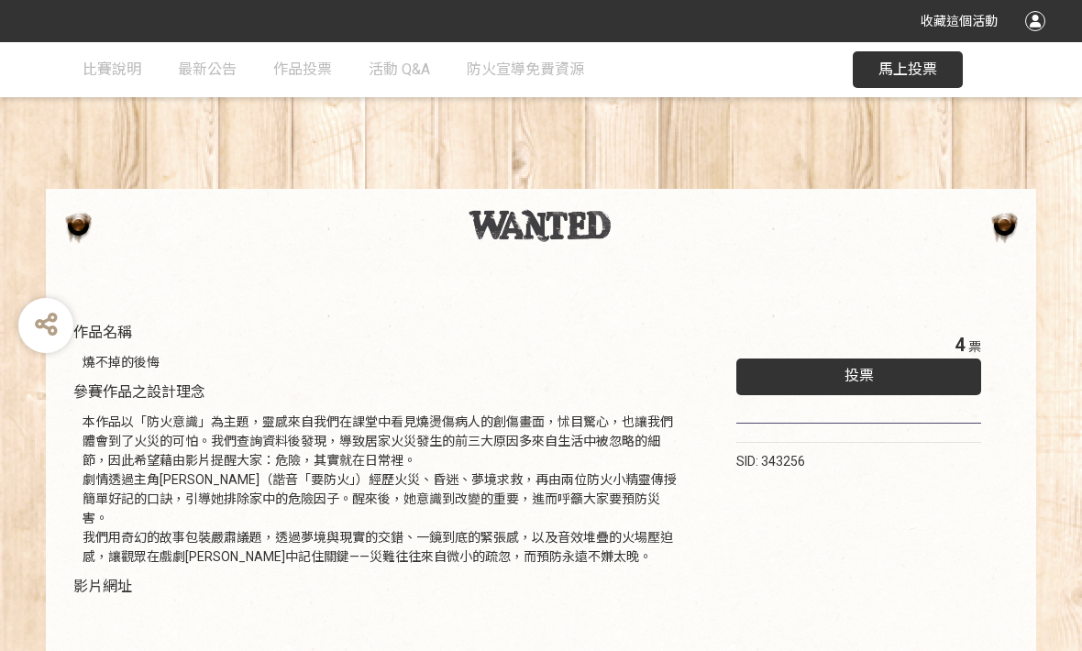
click at [847, 386] on div "投票" at bounding box center [858, 376] width 245 height 37
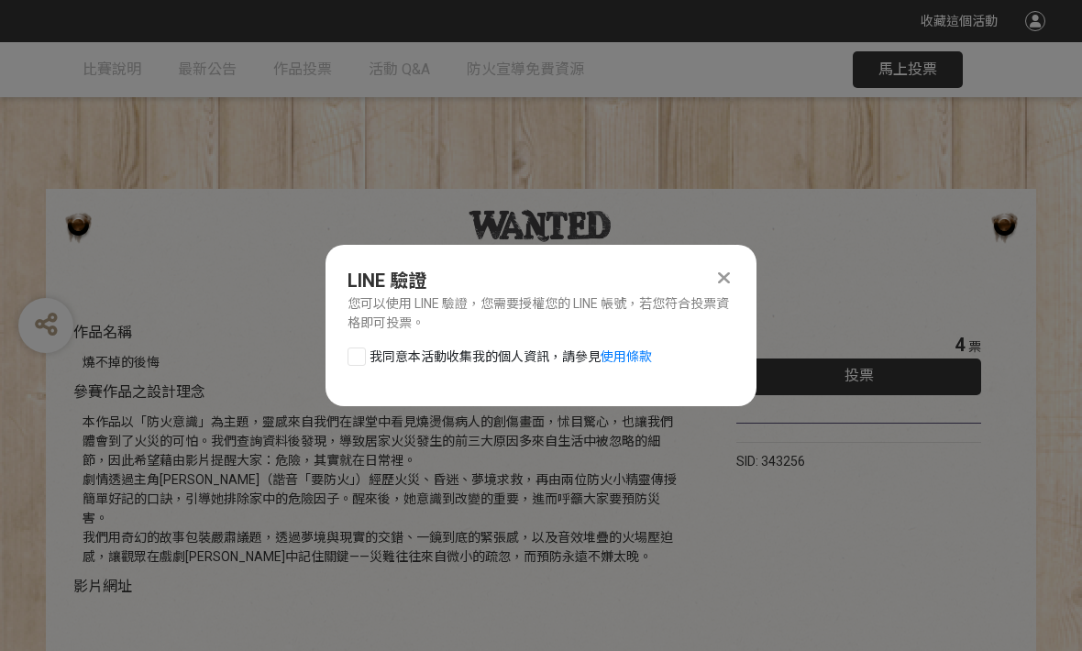
click at [353, 341] on div "LINE 驗證 您可以使用 LINE 驗證，您需要授權您的 LINE 帳號，若您符合投票資格即可投票。 我同意本活動收集我的個人資訊，請參見 使用條款" at bounding box center [540, 325] width 431 height 161
click at [350, 363] on div at bounding box center [356, 356] width 18 height 18
checkbox input "true"
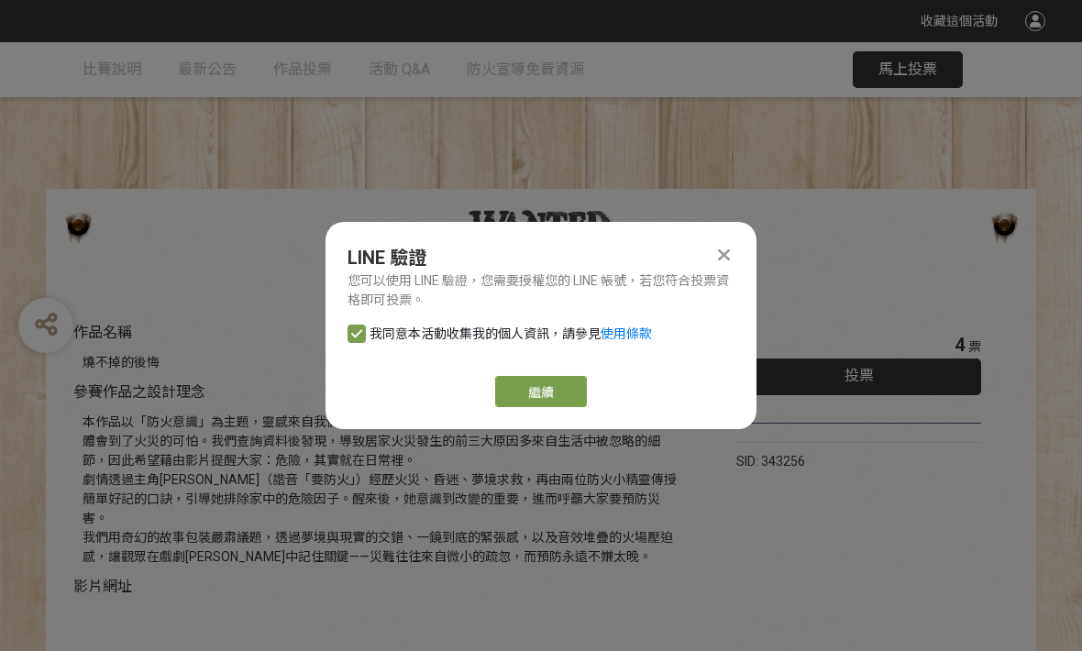
click at [501, 397] on link "繼續" at bounding box center [541, 391] width 92 height 31
click at [560, 402] on link "繼續" at bounding box center [541, 391] width 92 height 31
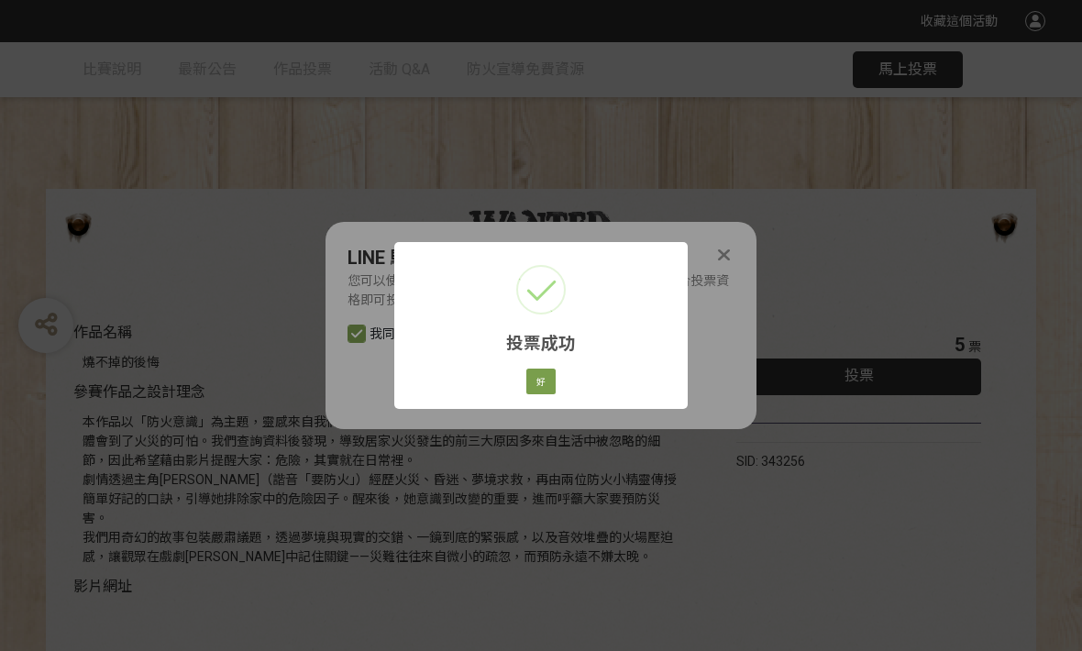
click at [548, 392] on button "好" at bounding box center [540, 381] width 29 height 26
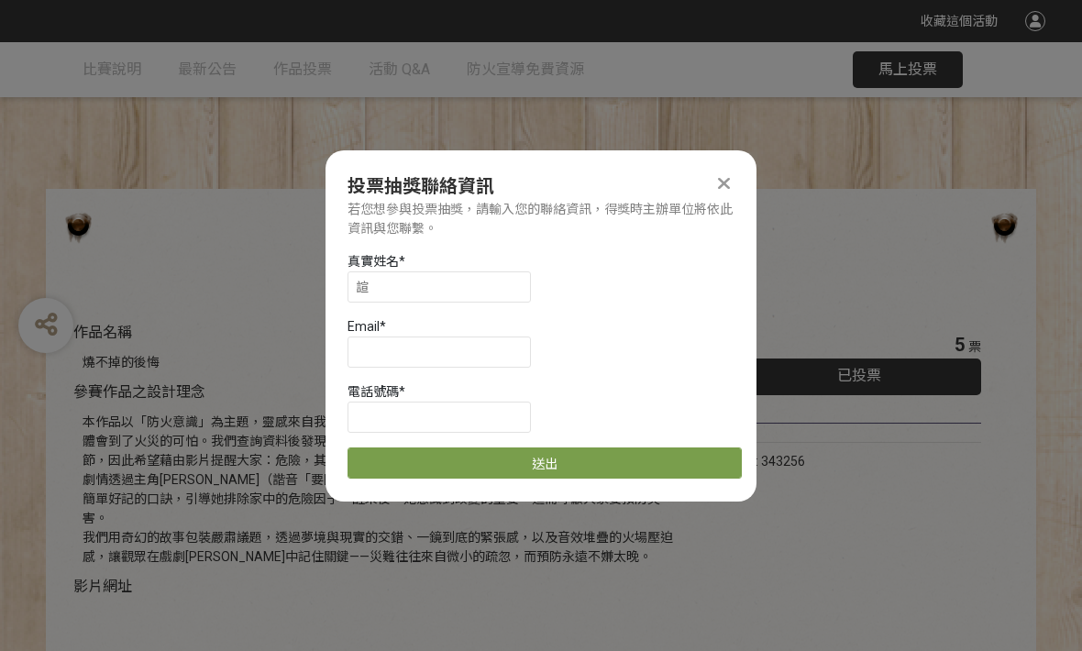
scroll to position [1, 0]
click at [515, 321] on div "Email *" at bounding box center [544, 326] width 394 height 19
click at [503, 338] on input at bounding box center [438, 351] width 183 height 31
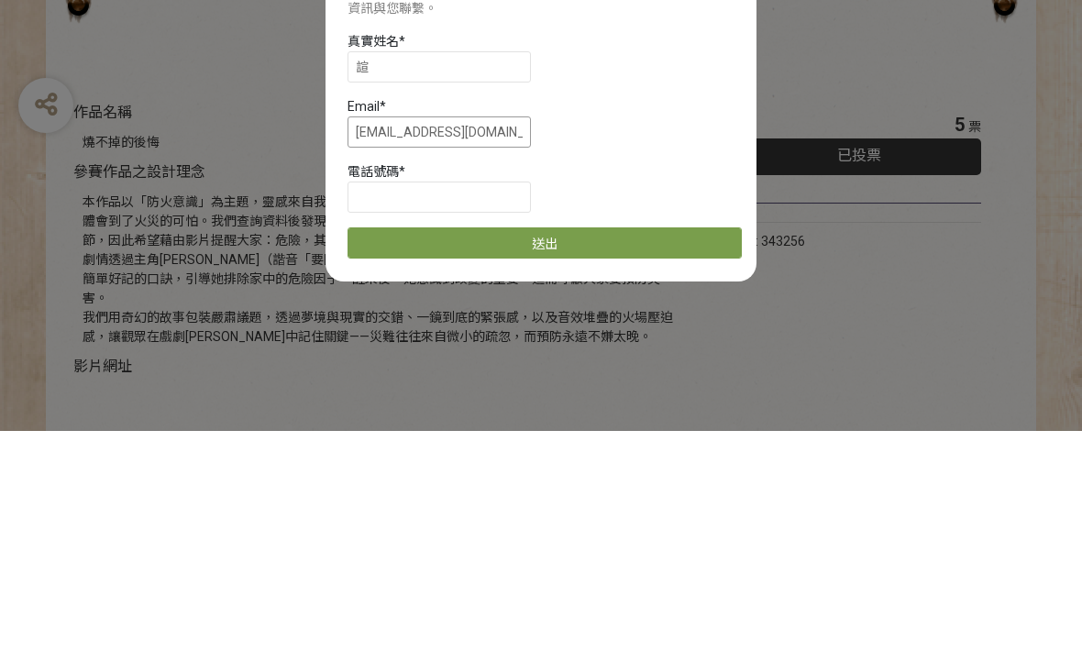
type input "[EMAIL_ADDRESS][DOMAIN_NAME]"
click at [494, 401] on input at bounding box center [438, 416] width 183 height 31
type input "0965037937"
click at [629, 447] on button "送出" at bounding box center [544, 462] width 394 height 31
